Goal: Task Accomplishment & Management: Complete application form

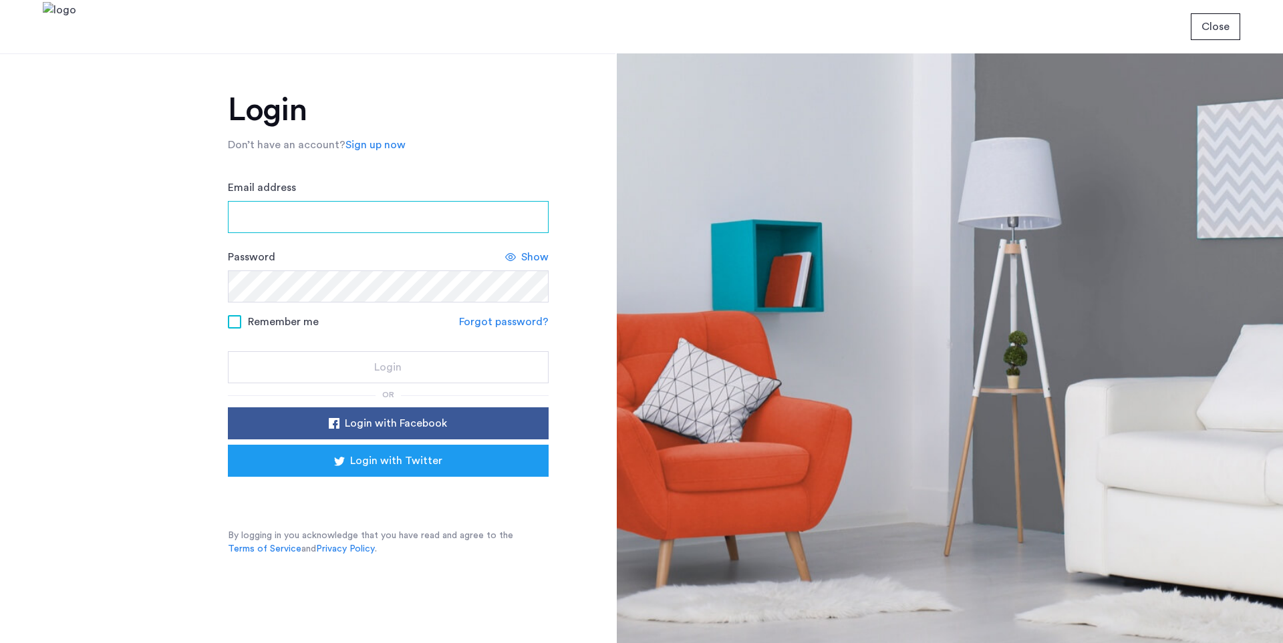
click at [312, 222] on input "Email address" at bounding box center [388, 217] width 321 height 32
type input "**********"
click at [311, 214] on input "Email address" at bounding box center [388, 217] width 321 height 32
type input "**********"
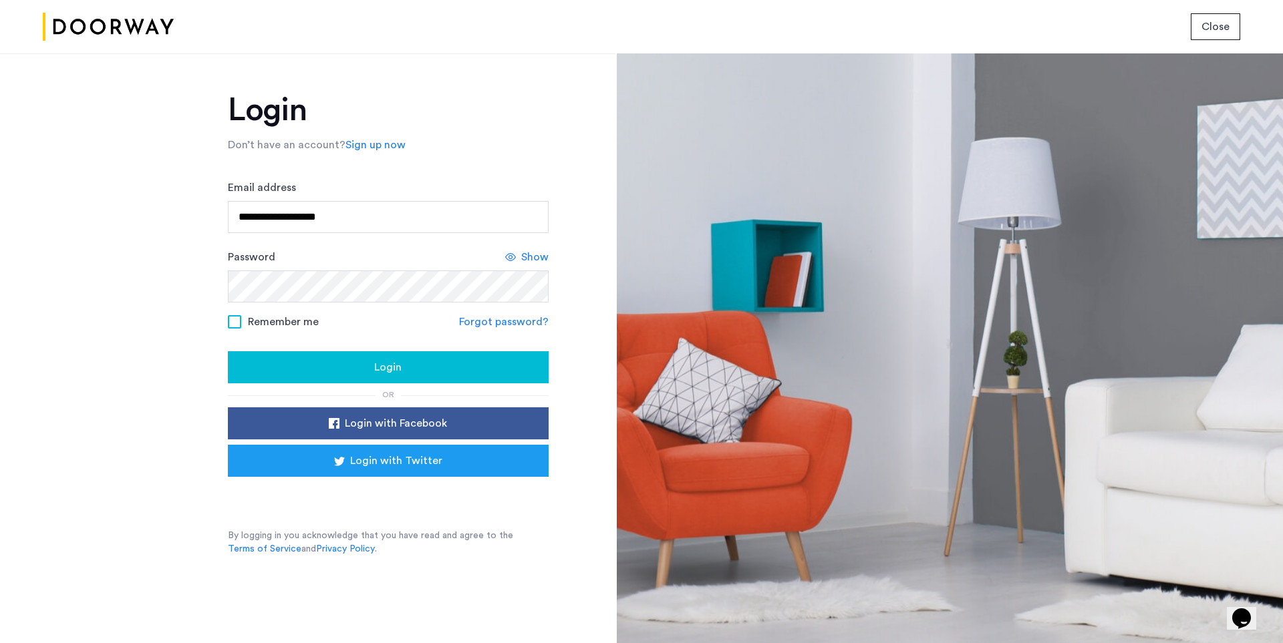
click at [360, 366] on div "Login" at bounding box center [388, 367] width 299 height 16
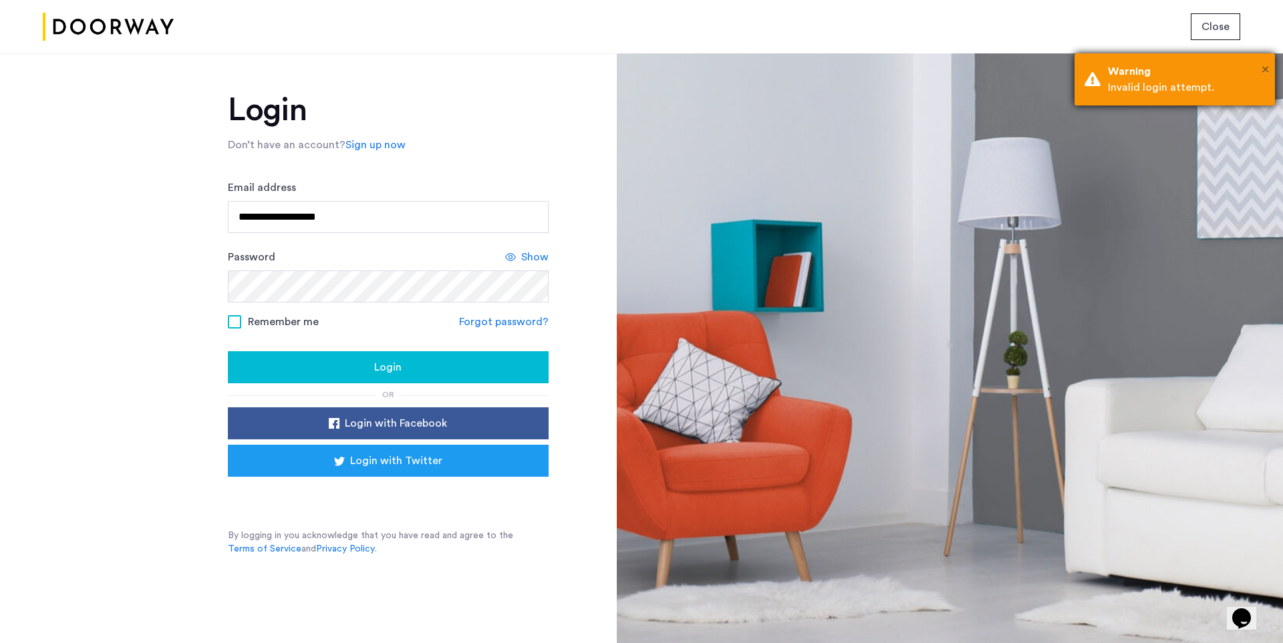
click at [1267, 69] on span "×" at bounding box center [1264, 69] width 7 height 13
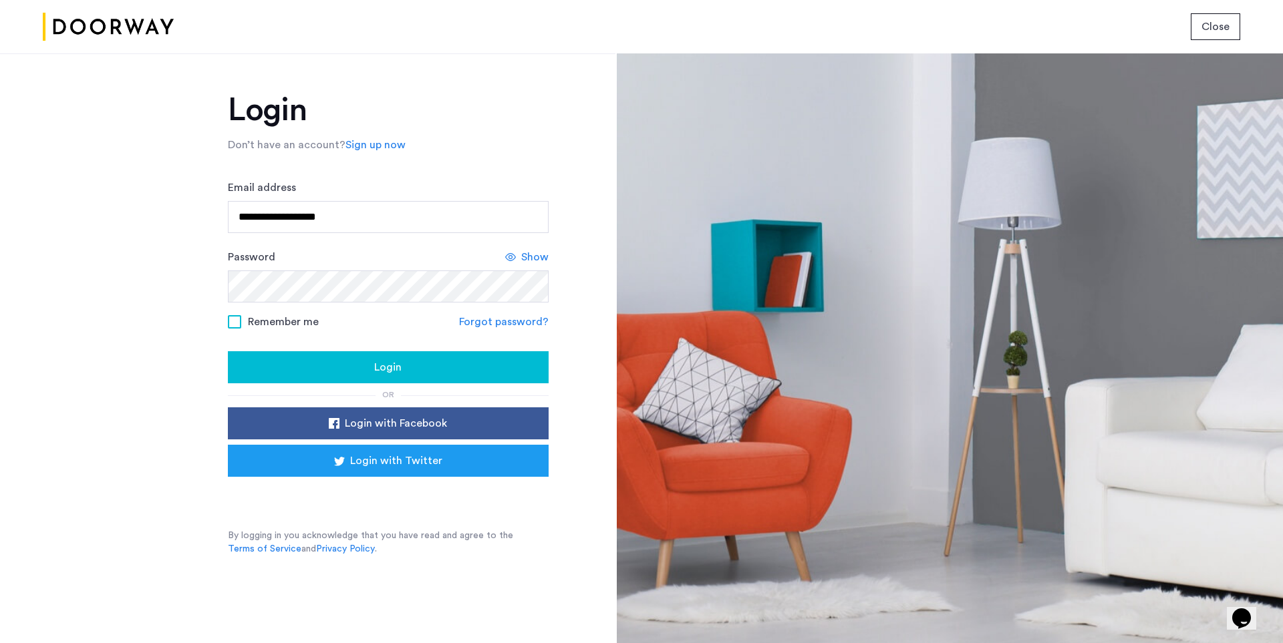
click at [497, 323] on link "Forgot password?" at bounding box center [504, 322] width 90 height 16
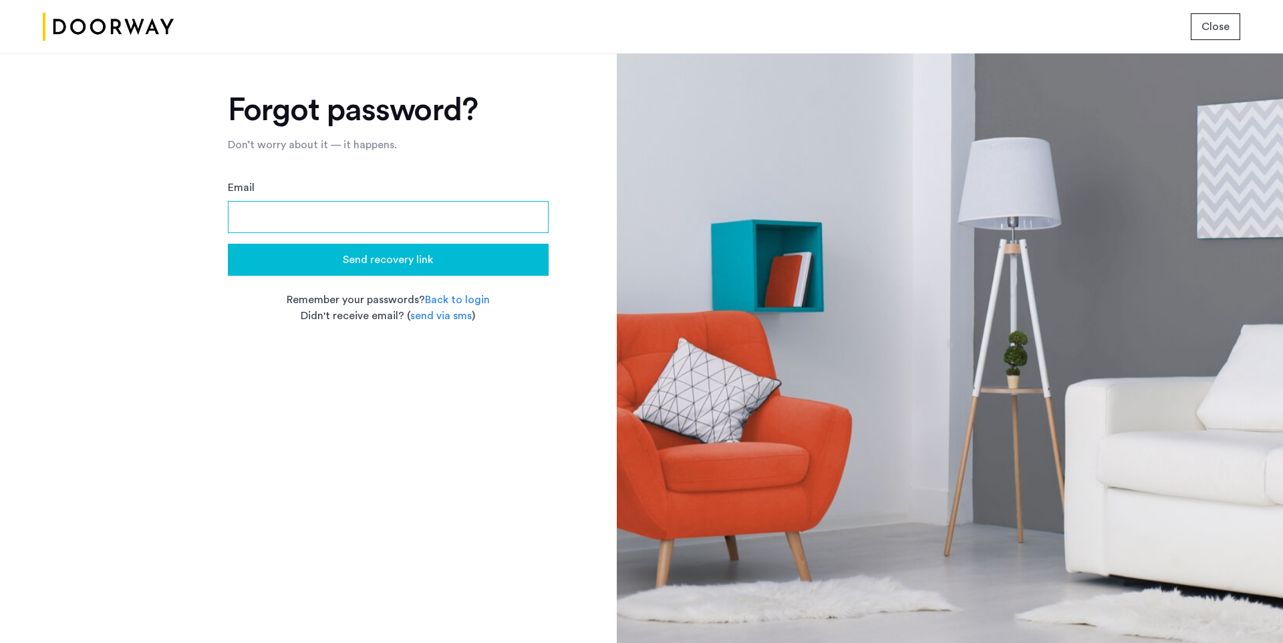
click at [361, 214] on input "Email" at bounding box center [388, 217] width 321 height 32
type input "**********"
click at [367, 262] on span "Send recovery link" at bounding box center [388, 260] width 90 height 16
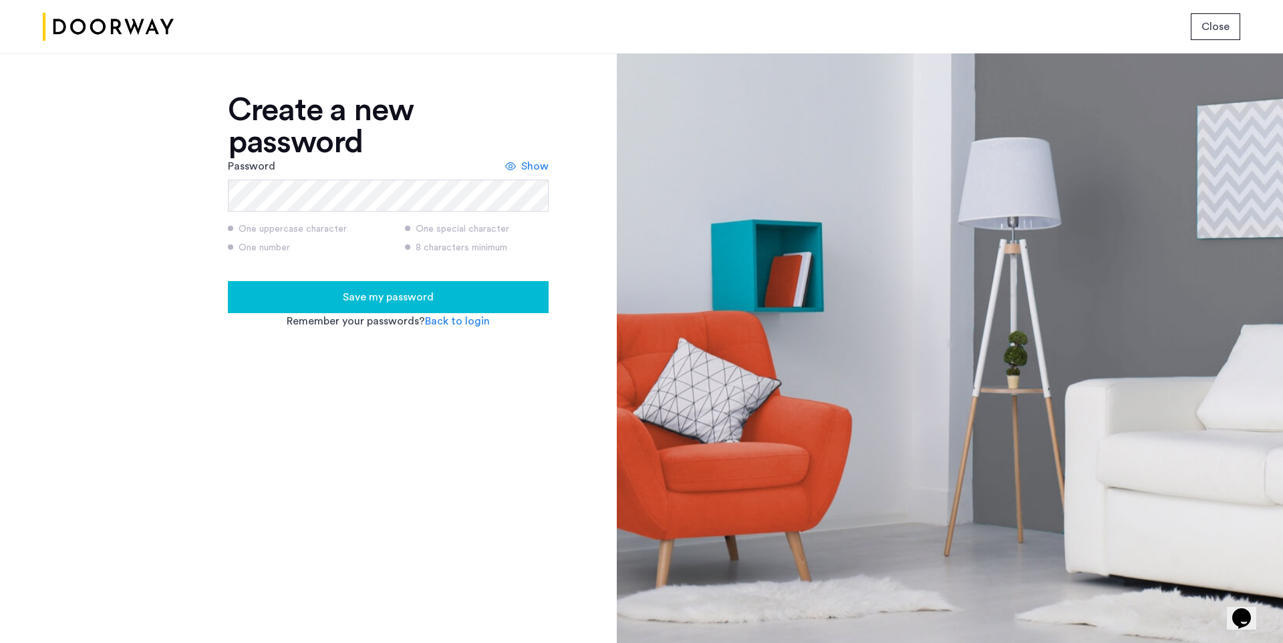
click at [532, 164] on span "Show" at bounding box center [534, 166] width 27 height 16
click at [385, 299] on span "Save my password" at bounding box center [388, 297] width 91 height 16
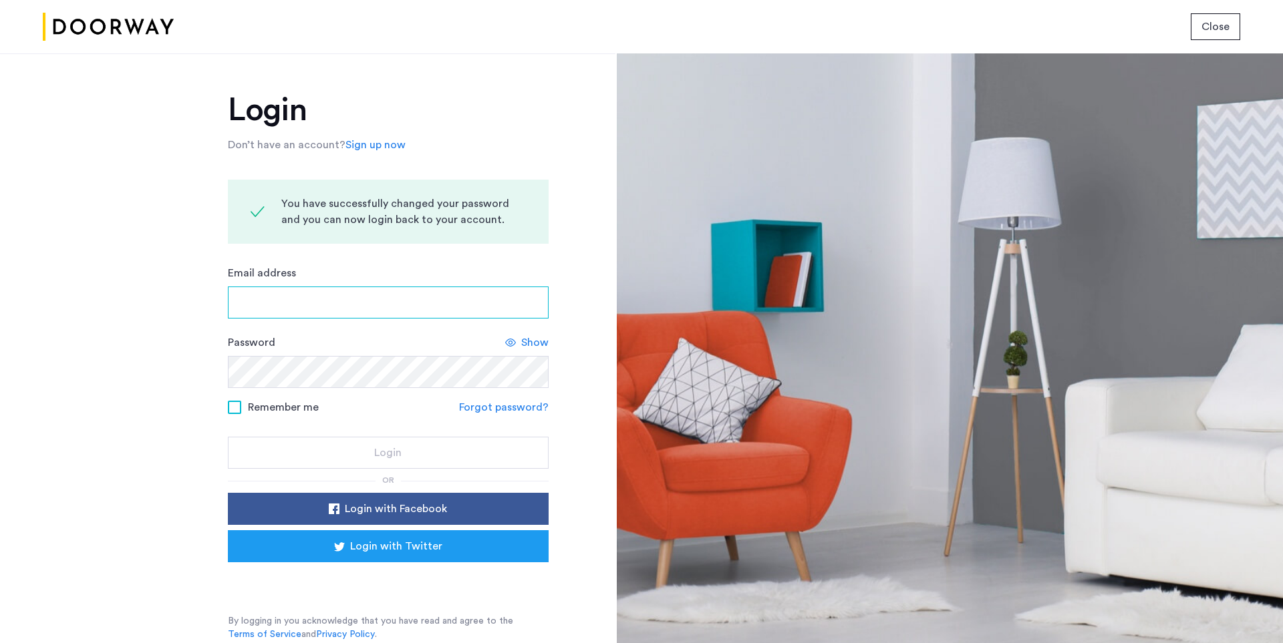
click at [303, 294] on input "Email address" at bounding box center [388, 303] width 321 height 32
type input "**********"
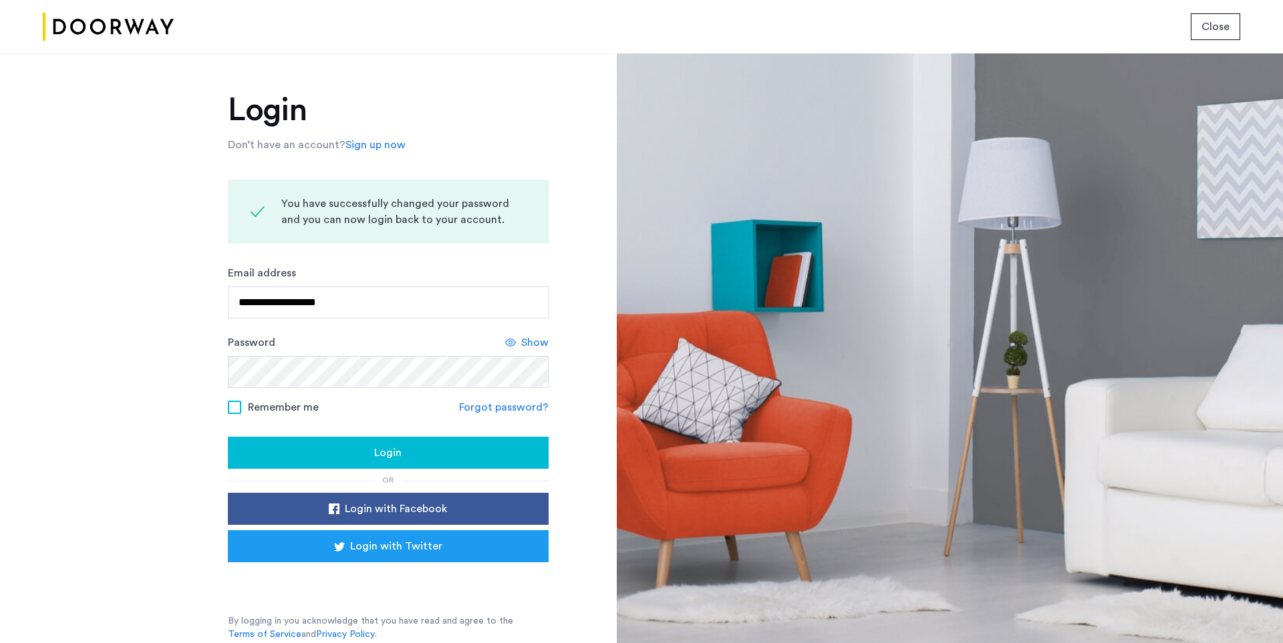
click at [365, 462] on button "Login" at bounding box center [388, 453] width 321 height 32
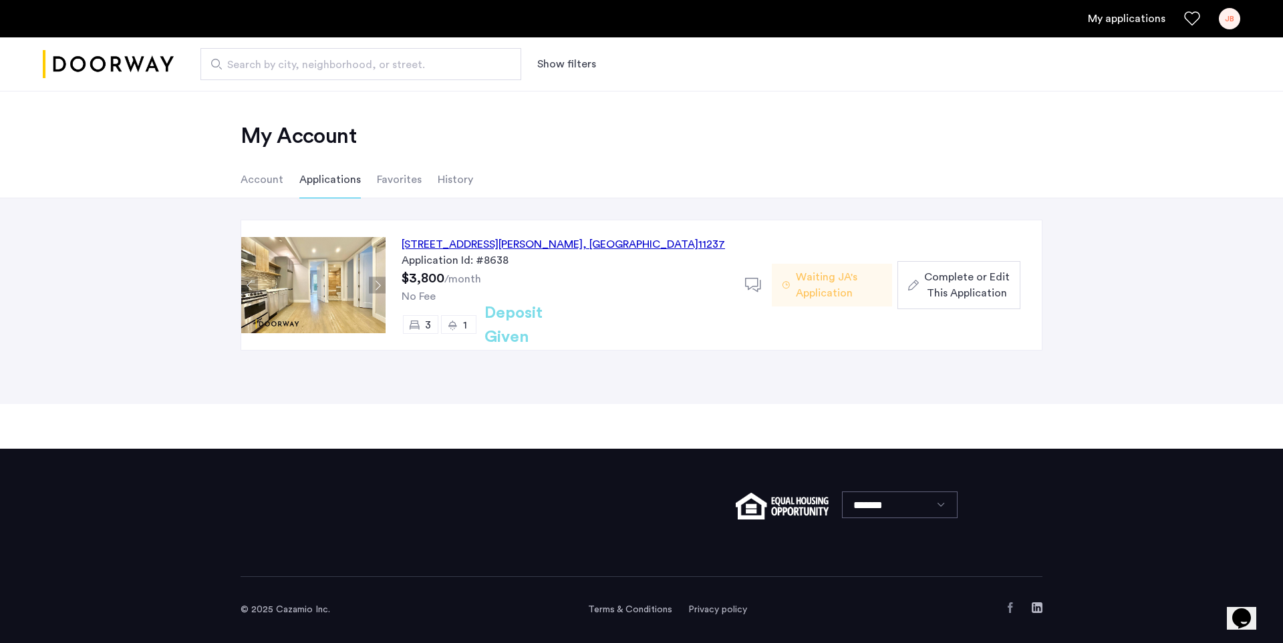
click at [935, 289] on span "Complete or Edit This Application" at bounding box center [967, 285] width 86 height 32
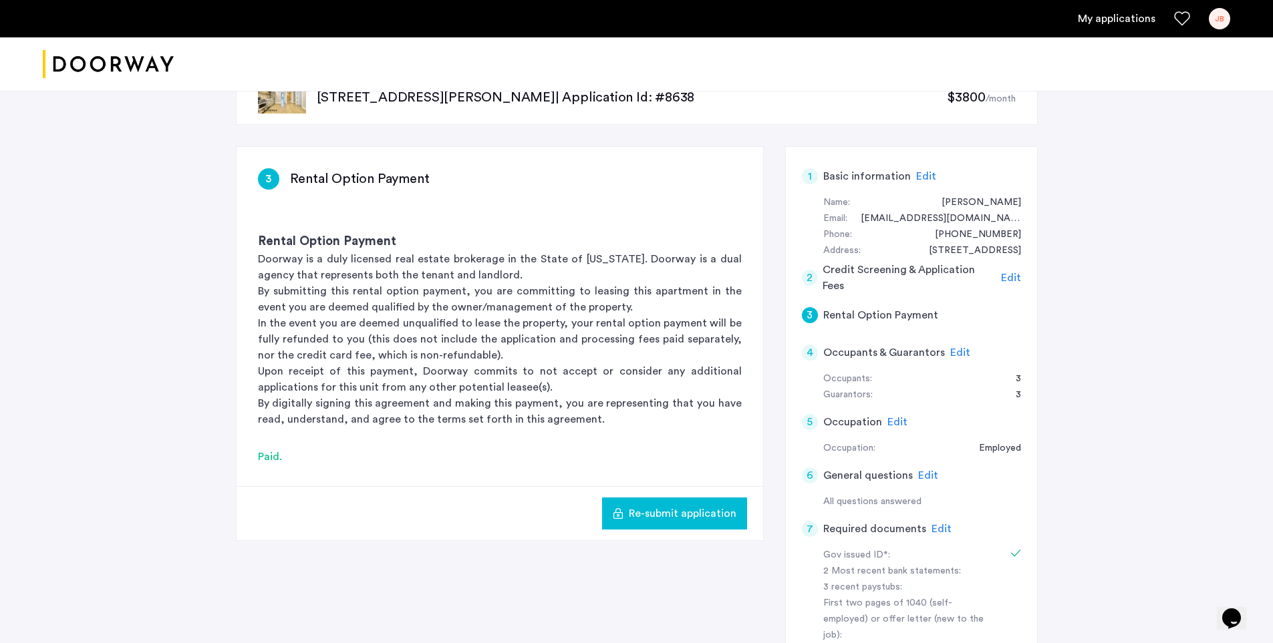
scroll to position [134, 0]
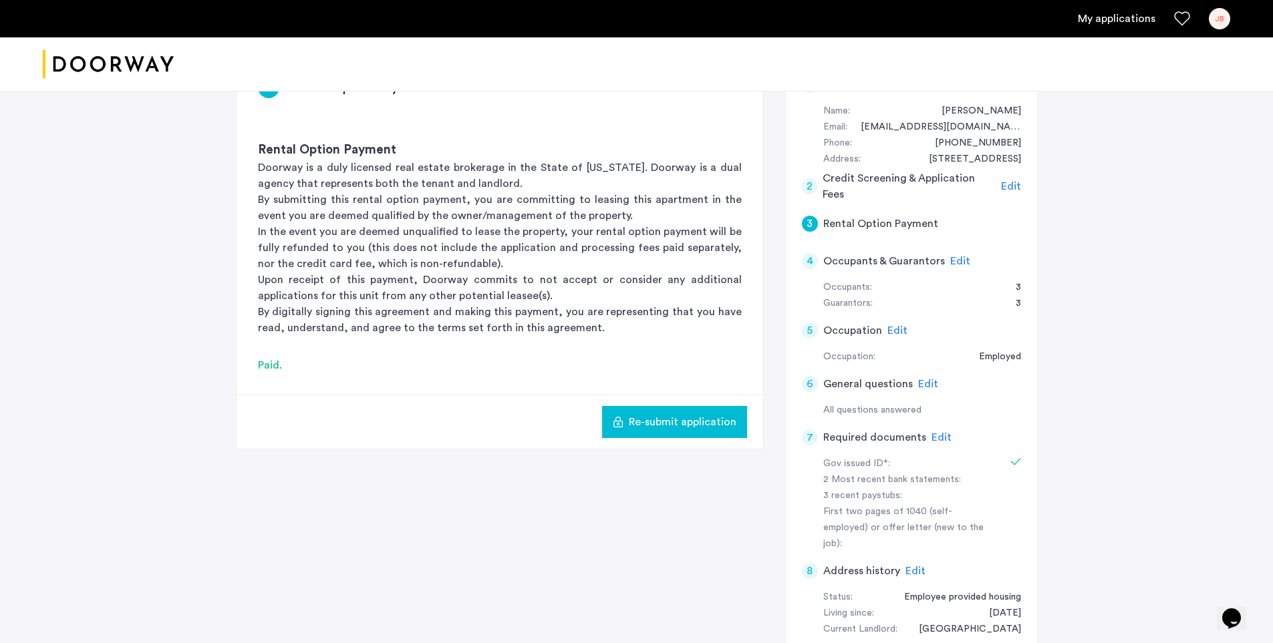
click at [941, 438] on span "Edit" at bounding box center [941, 437] width 20 height 11
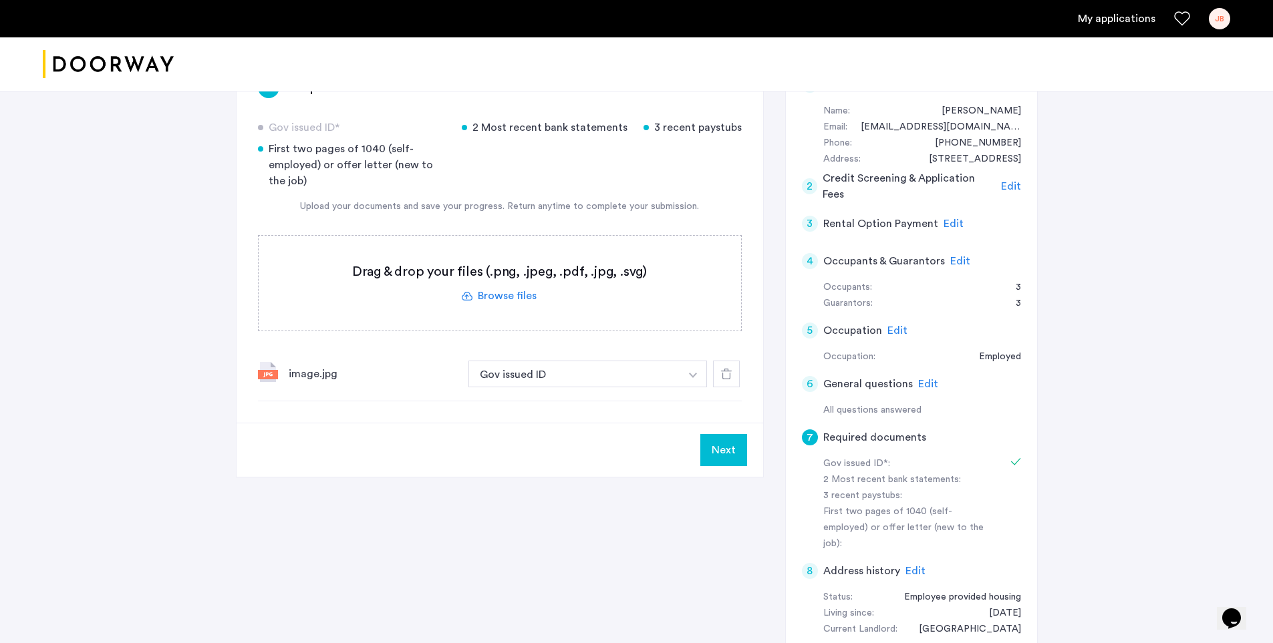
click at [493, 299] on label at bounding box center [500, 283] width 482 height 95
click at [0, 0] on input "file" at bounding box center [0, 0] width 0 height 0
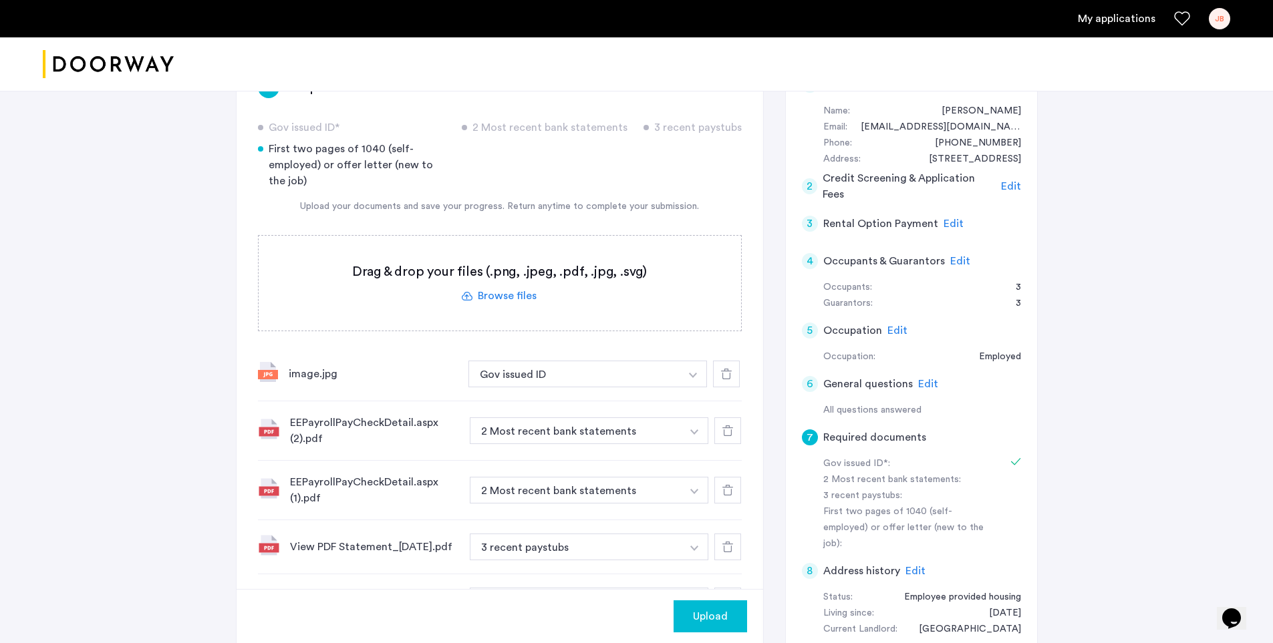
click at [704, 618] on span "Upload" at bounding box center [710, 617] width 35 height 16
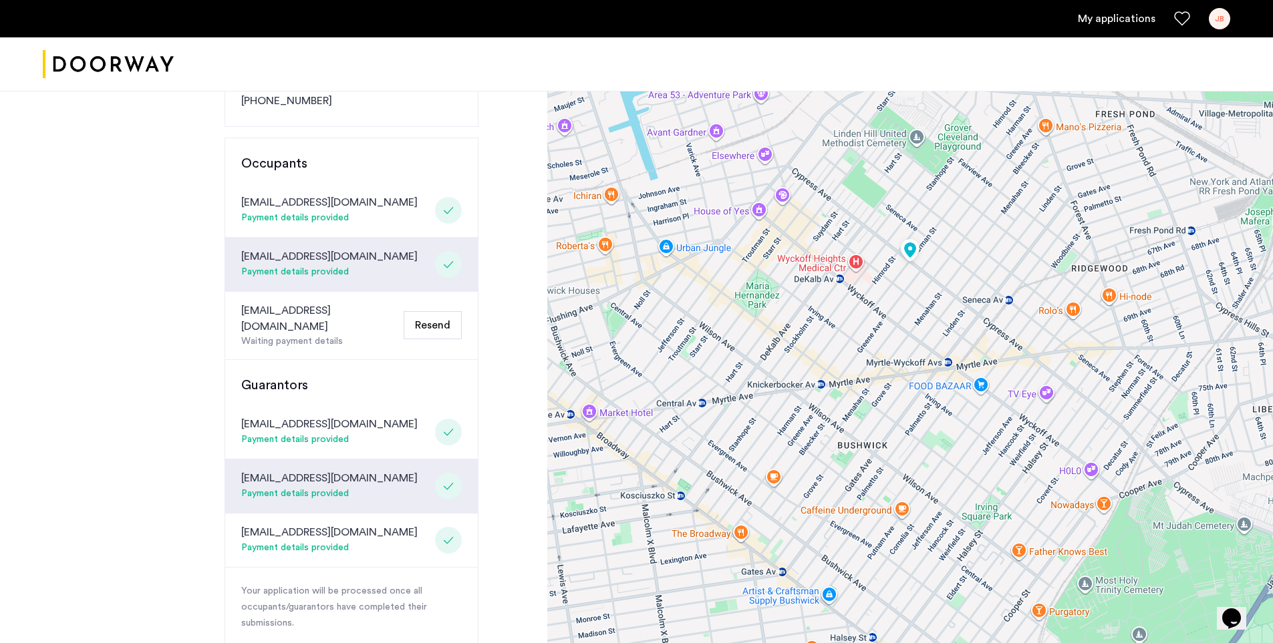
scroll to position [401, 0]
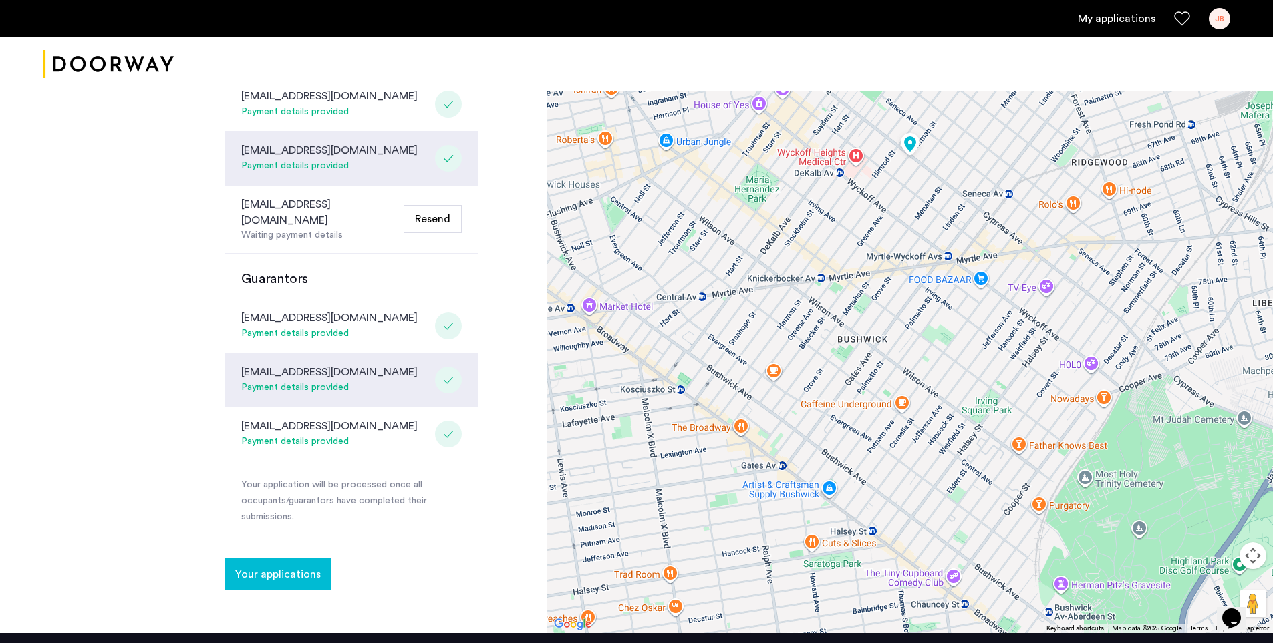
click at [275, 567] on span "Your applications" at bounding box center [278, 575] width 86 height 16
